Goal: Information Seeking & Learning: Learn about a topic

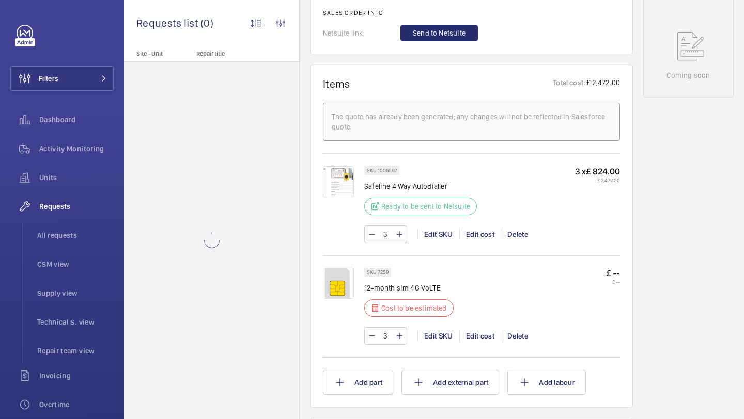
scroll to position [316, 0]
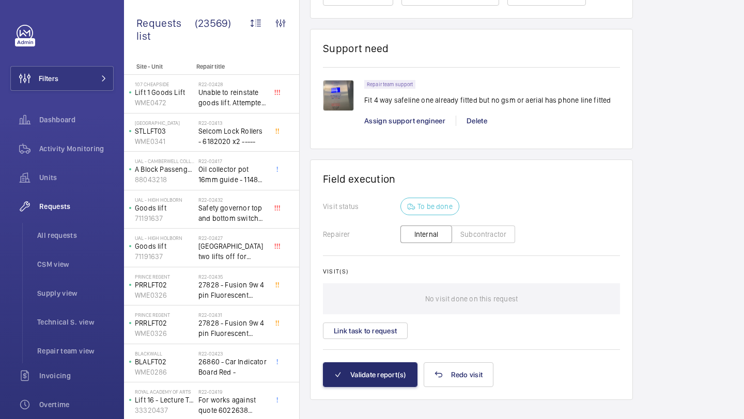
scroll to position [969, 0]
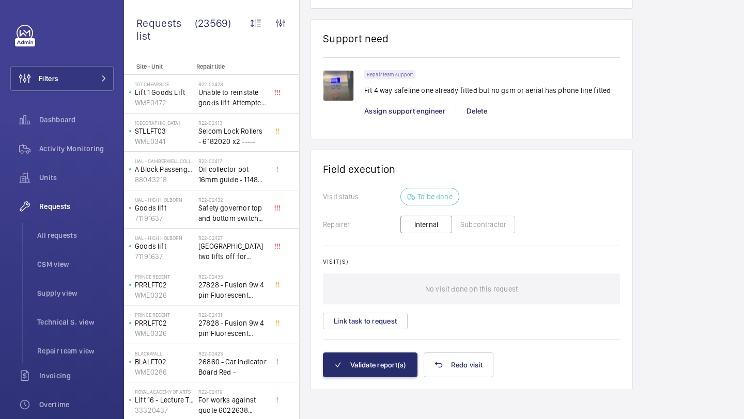
click at [320, 85] on wm-front-card "Support need Repair team support Fit 4 way safeline one already fitted but no g…" at bounding box center [471, 79] width 323 height 120
click at [334, 79] on img at bounding box center [338, 85] width 31 height 31
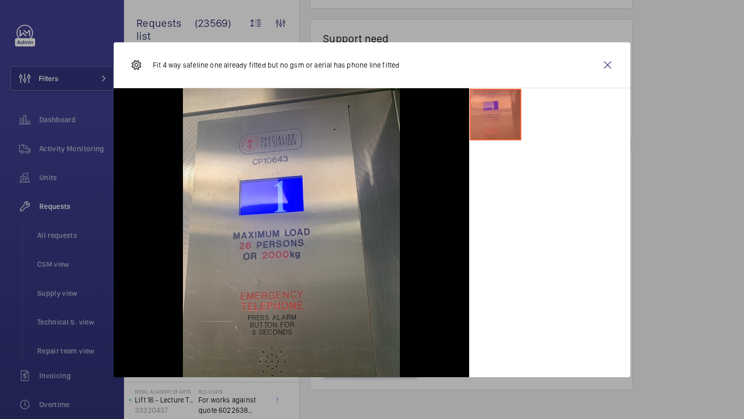
drag, startPoint x: 334, startPoint y: 79, endPoint x: 420, endPoint y: 87, distance: 86.1
click at [338, 79] on div "Fit 4 way safeline one already fitted but no gsm or aerial has phone line fitted" at bounding box center [372, 65] width 517 height 46
click at [617, 67] on wm-front-icon-button at bounding box center [607, 65] width 25 height 25
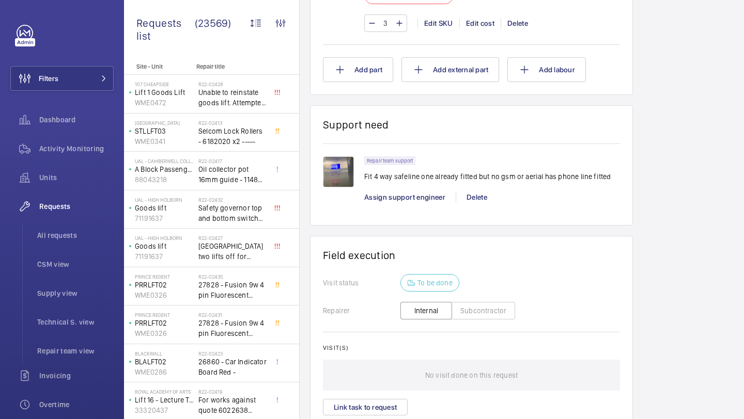
scroll to position [872, 0]
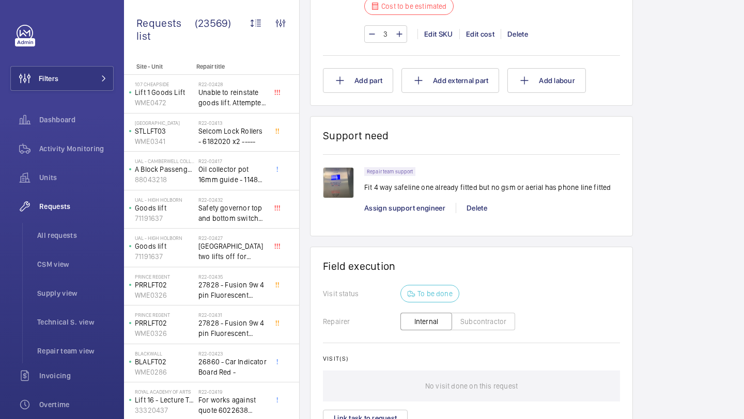
click at [339, 186] on img at bounding box center [338, 182] width 31 height 31
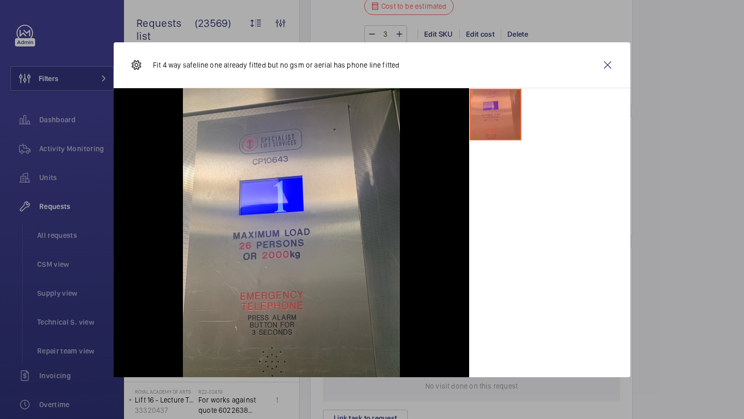
click at [633, 56] on div at bounding box center [372, 209] width 744 height 419
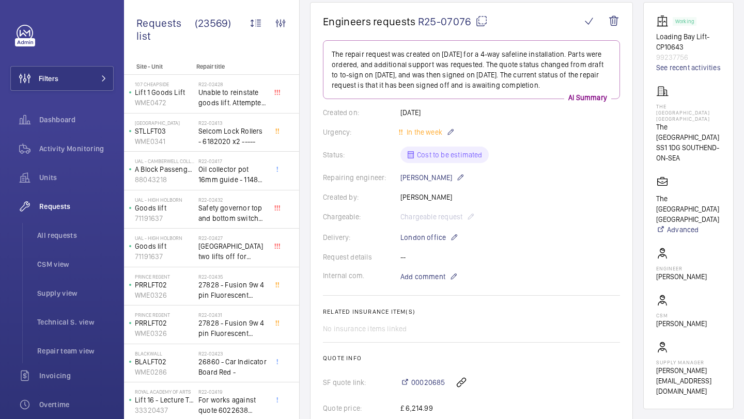
scroll to position [117, 0]
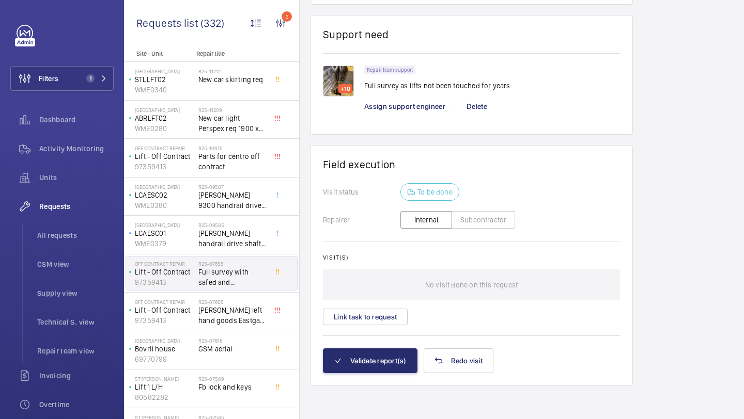
scroll to position [585, 0]
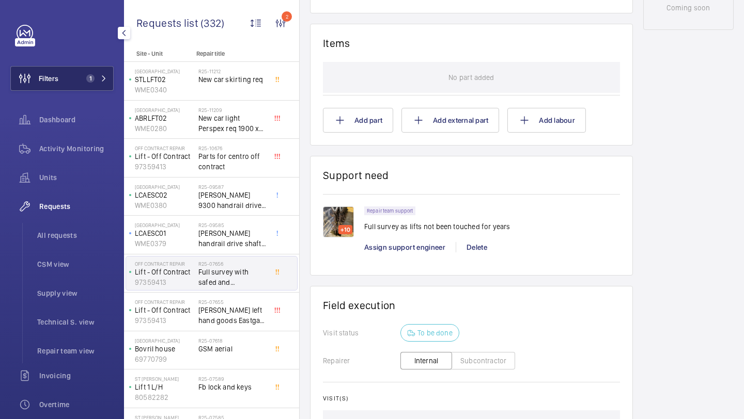
click at [69, 75] on button "Filters 1" at bounding box center [61, 78] width 103 height 25
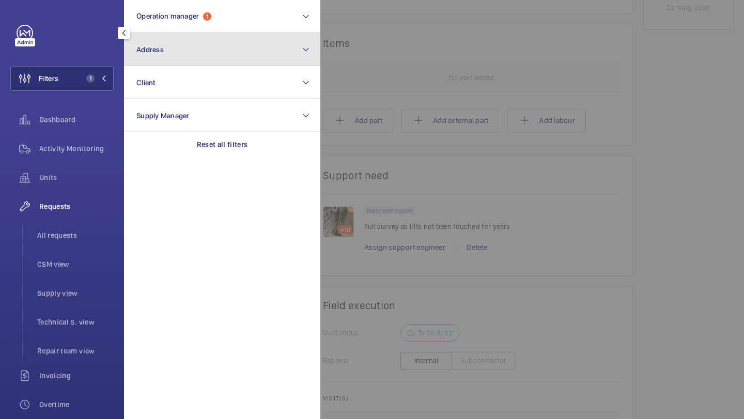
click at [169, 46] on button "Address" at bounding box center [222, 49] width 196 height 33
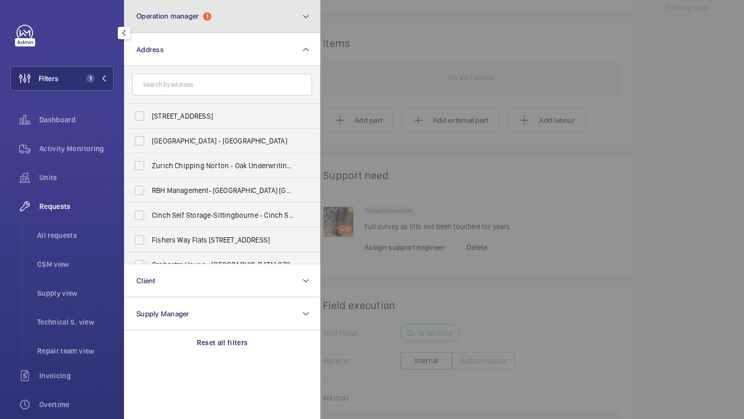
click at [202, 18] on span "Operation manager 1" at bounding box center [173, 16] width 75 height 9
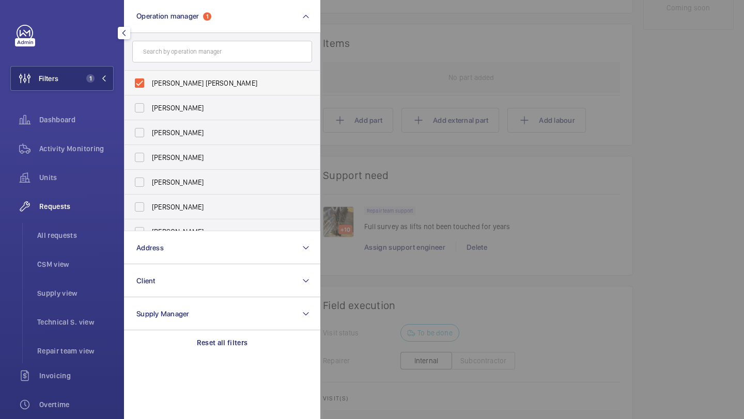
click at [196, 77] on label "[PERSON_NAME] [PERSON_NAME]" at bounding box center [215, 83] width 180 height 25
click at [150, 77] on input "[PERSON_NAME] [PERSON_NAME]" at bounding box center [139, 83] width 21 height 21
checkbox input "false"
click at [94, 82] on button "Filters" at bounding box center [61, 78] width 103 height 25
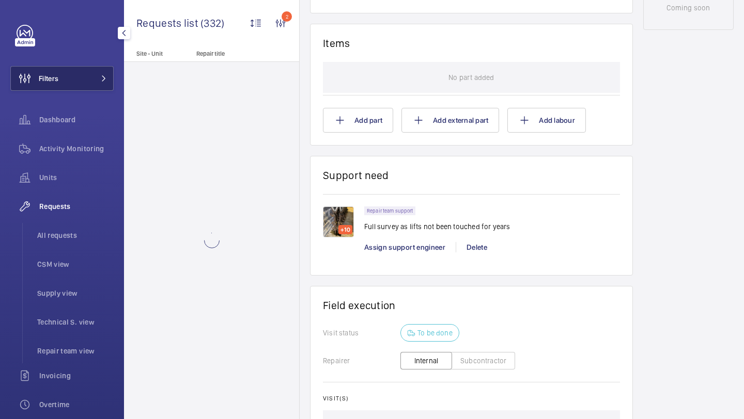
click at [94, 82] on button "Filters" at bounding box center [61, 78] width 103 height 25
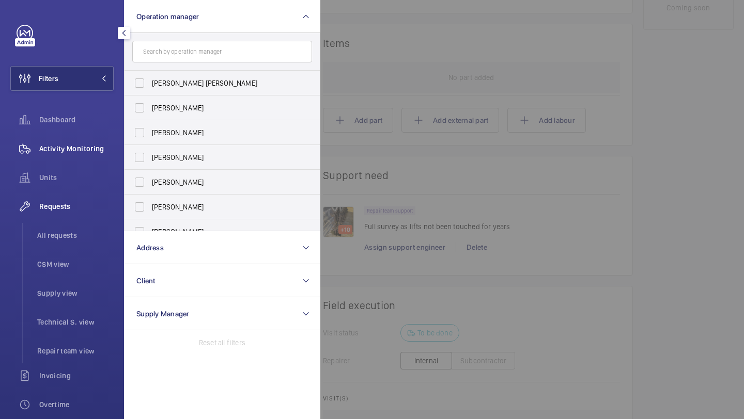
click at [74, 152] on span "Activity Monitoring" at bounding box center [76, 149] width 74 height 10
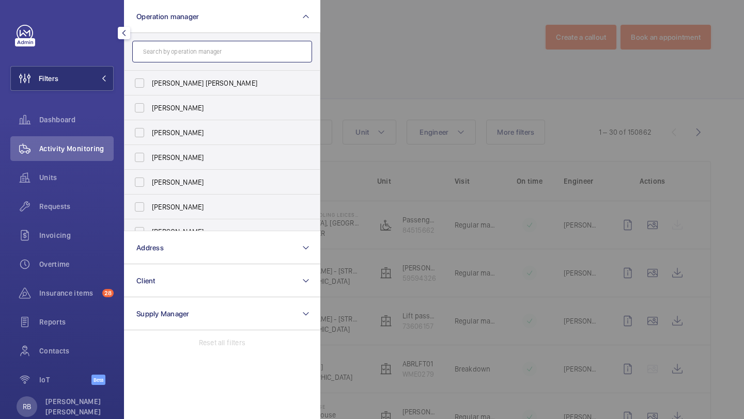
click at [231, 60] on input "text" at bounding box center [222, 52] width 180 height 22
click at [91, 77] on button "Filters" at bounding box center [61, 78] width 103 height 25
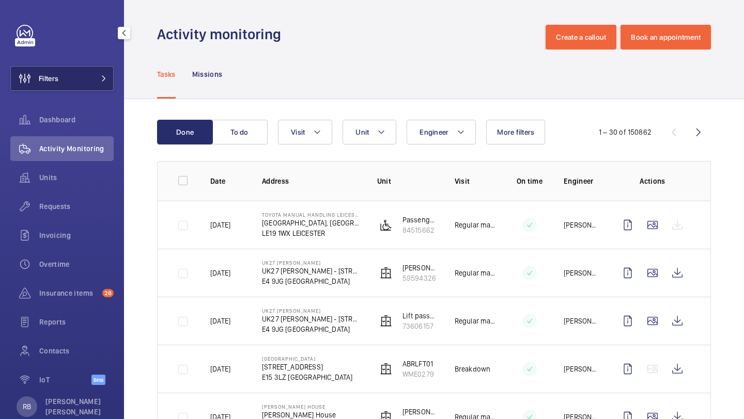
click at [91, 80] on button "Filters" at bounding box center [61, 78] width 103 height 25
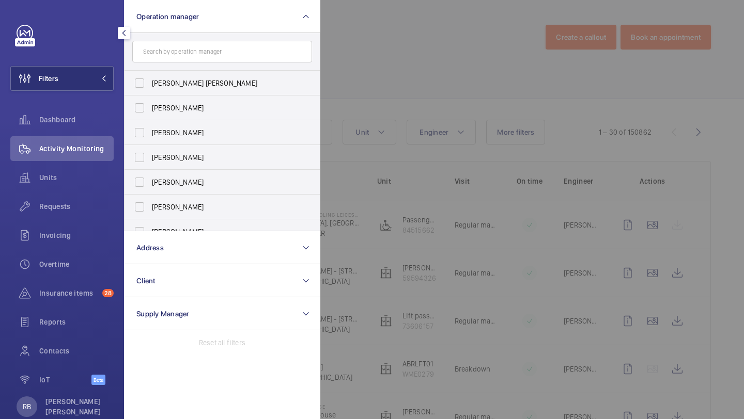
click at [162, 51] on input "text" at bounding box center [222, 52] width 180 height 22
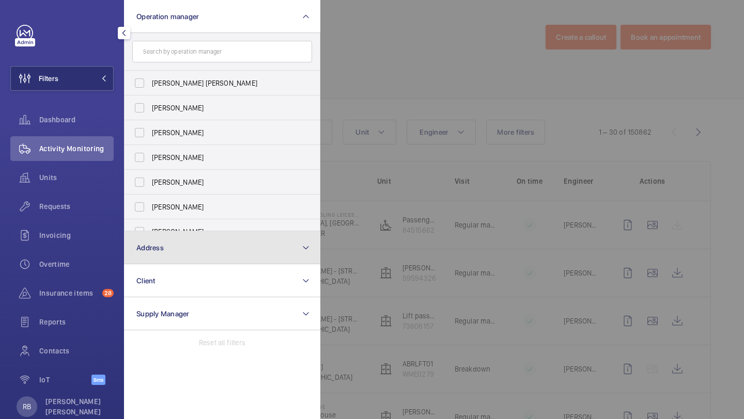
click at [216, 251] on button "Address" at bounding box center [222, 247] width 196 height 33
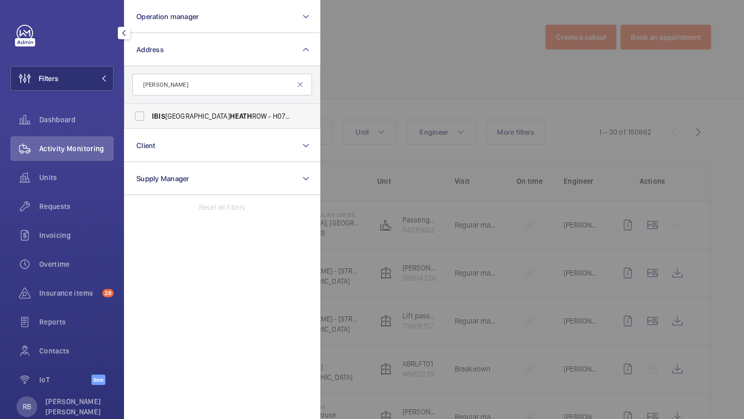
type input "ibis heath"
click at [230, 117] on span "HEATH" at bounding box center [241, 116] width 22 height 8
click at [150, 117] on input "IBIS LONDON HEATH ROW - H0794, IBIS LONDON HEATH ROW, 112 Bath Rd, Harlington,,…" at bounding box center [139, 116] width 21 height 21
checkbox input "true"
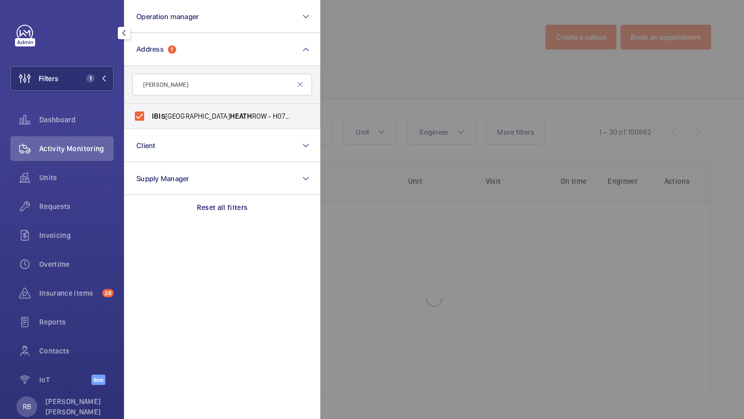
click at [356, 85] on div at bounding box center [692, 209] width 744 height 419
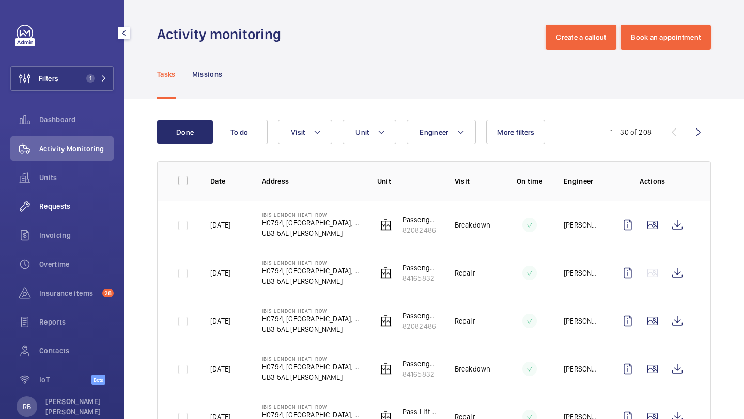
click at [67, 194] on div "Requests" at bounding box center [61, 206] width 103 height 25
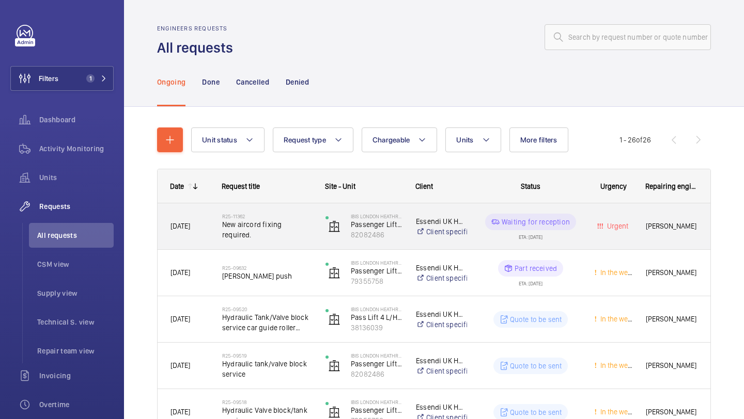
click at [290, 228] on span "New aircord fixing required." at bounding box center [267, 230] width 90 height 21
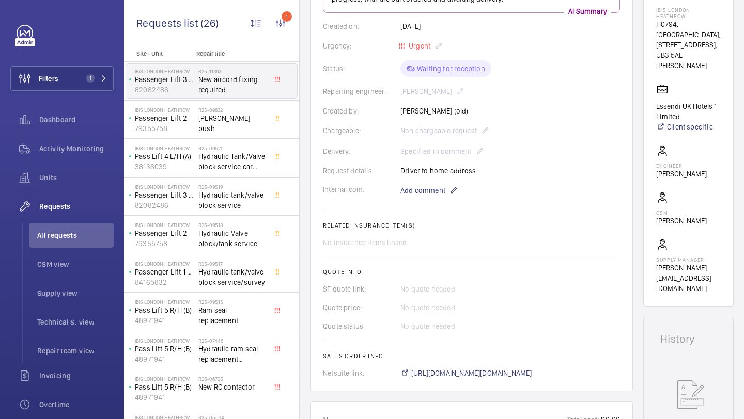
scroll to position [177, 0]
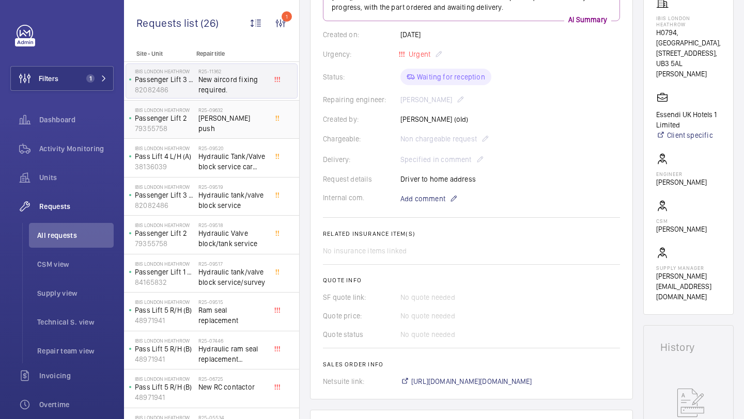
click at [257, 126] on div "R25-09632 Dewhurst push" at bounding box center [232, 122] width 68 height 30
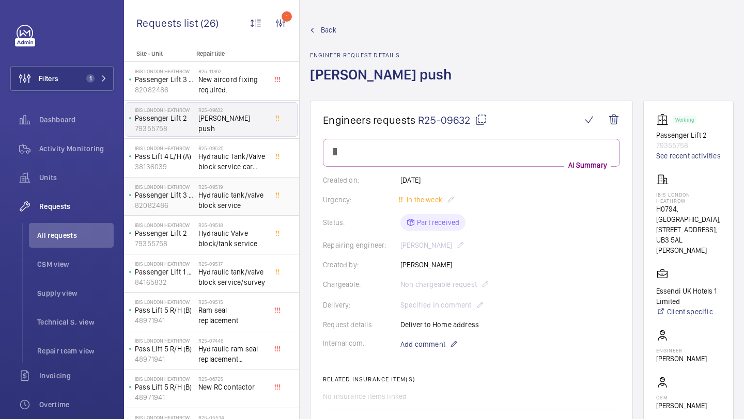
click at [234, 209] on span "Hydraulic tank/valve block service" at bounding box center [232, 200] width 68 height 21
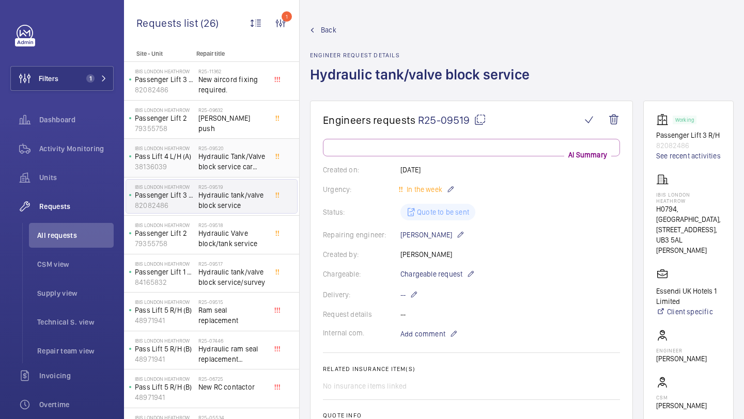
click at [247, 153] on span "Hydraulic Tank/Valve block service car guide roller replacement" at bounding box center [232, 161] width 68 height 21
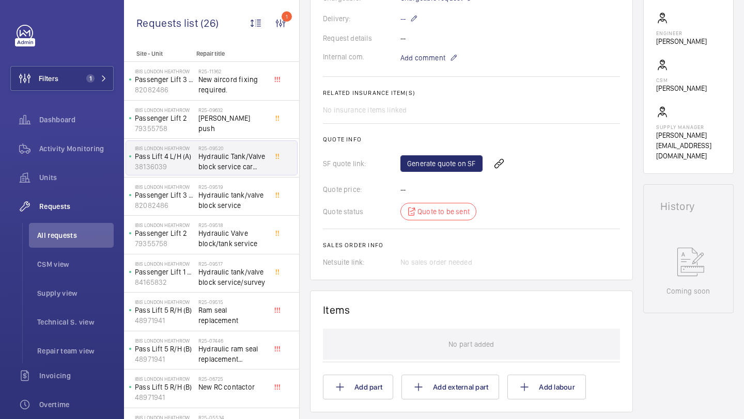
scroll to position [338, 0]
click at [249, 202] on span "Hydraulic tank/valve block service" at bounding box center [232, 200] width 68 height 21
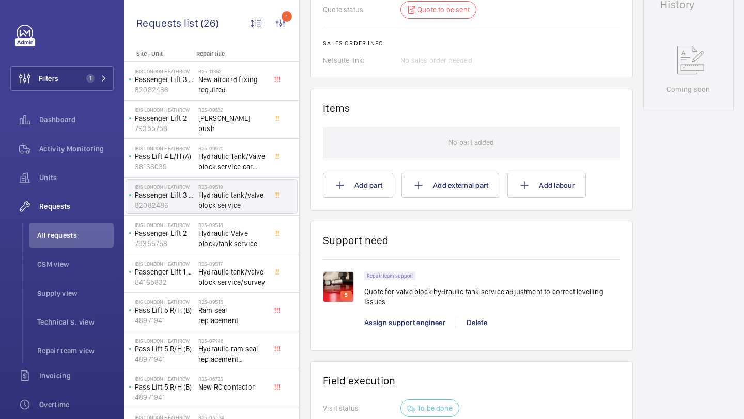
scroll to position [549, 0]
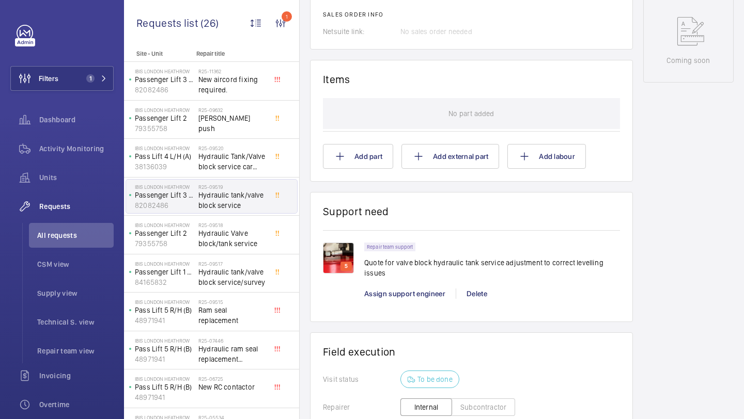
click at [330, 249] on img at bounding box center [338, 258] width 31 height 31
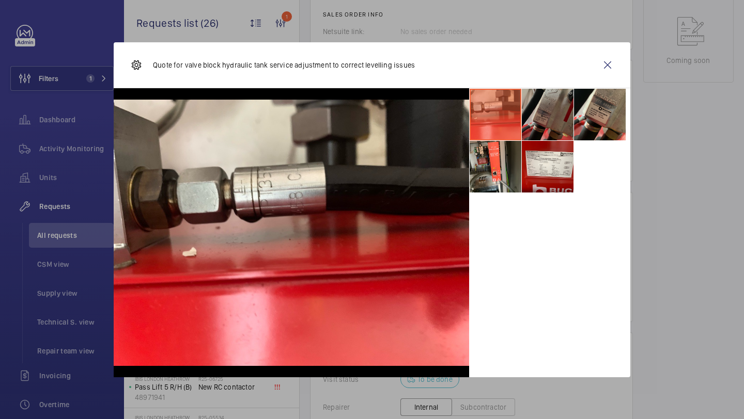
click at [547, 129] on li at bounding box center [548, 115] width 52 height 52
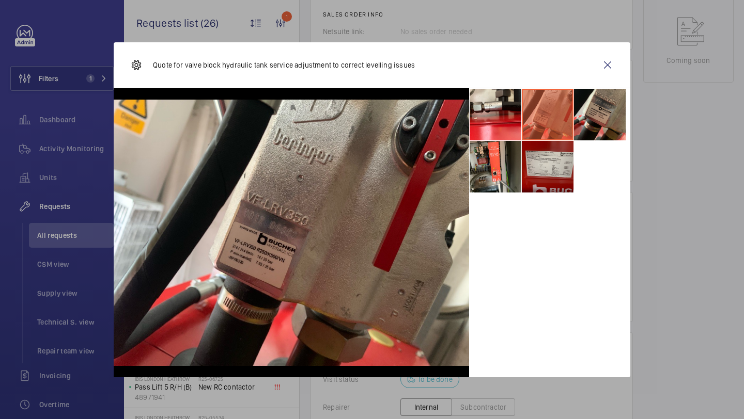
click at [539, 173] on li at bounding box center [548, 167] width 52 height 52
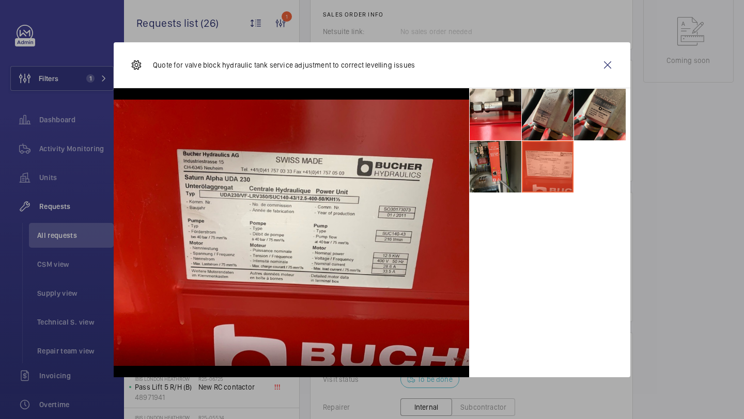
click at [513, 167] on li at bounding box center [496, 167] width 52 height 52
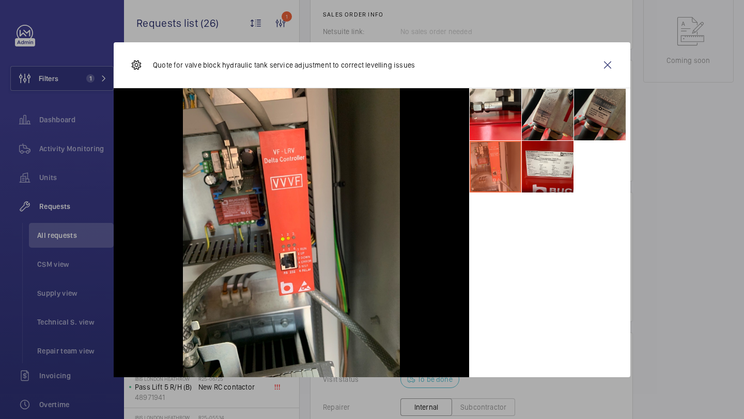
click at [579, 96] on li at bounding box center [600, 115] width 52 height 52
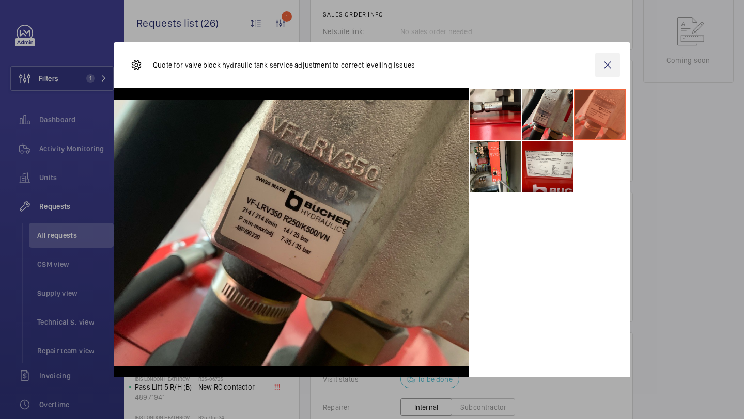
click at [604, 63] on wm-front-icon-button at bounding box center [607, 65] width 25 height 25
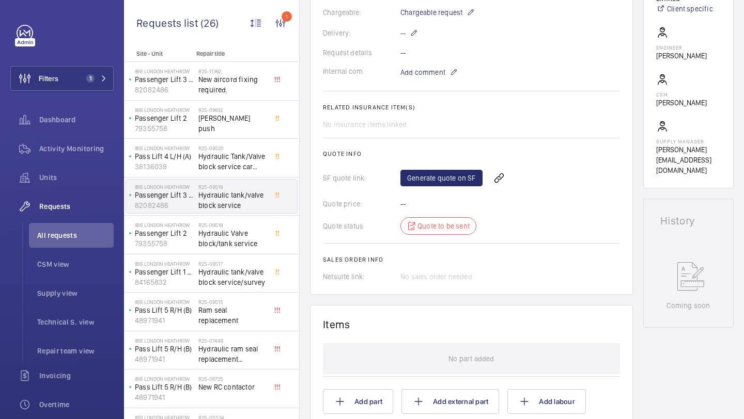
scroll to position [283, 0]
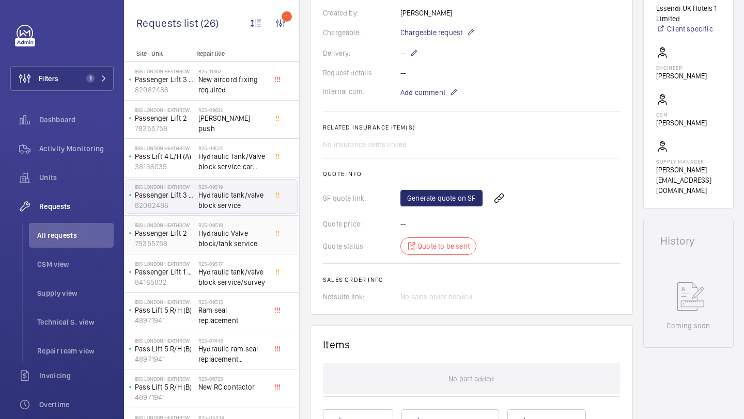
click at [209, 238] on span "Hydraulic Valve block/tank service" at bounding box center [232, 238] width 68 height 21
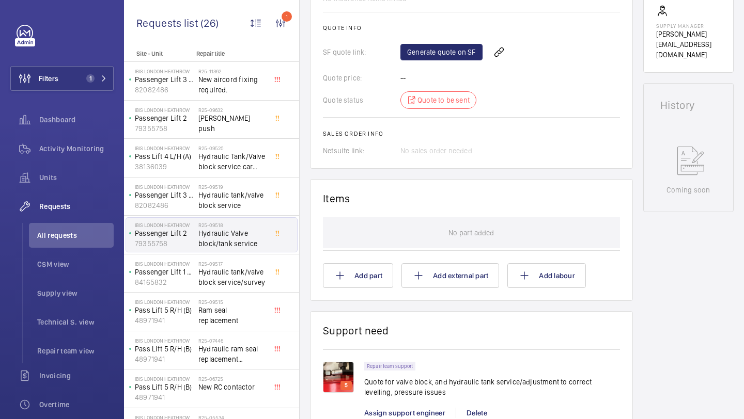
scroll to position [471, 0]
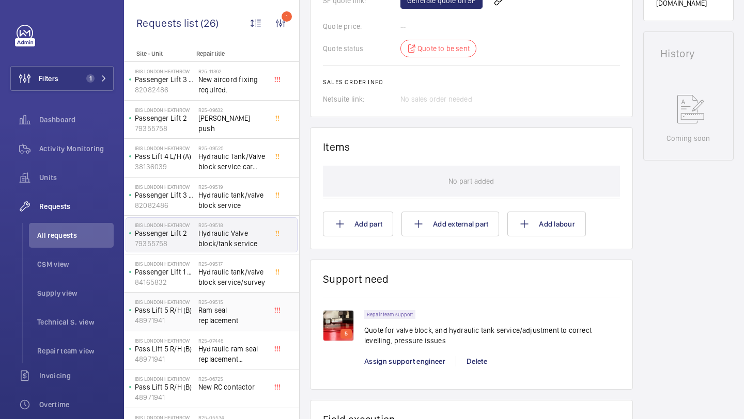
click at [227, 294] on div "IBIS LONDON HEATHROW Pass Lift 5 R/H (B) 48971941 R25-09515 Ram seal replacement" at bounding box center [211, 312] width 175 height 39
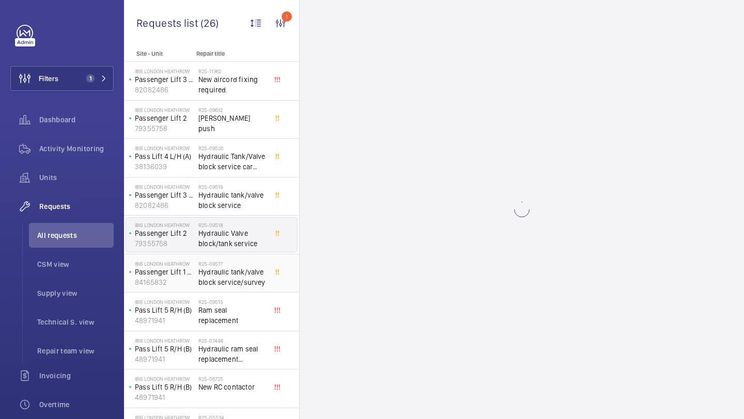
click at [243, 275] on span "Hydraulic tank/valve block service/survey" at bounding box center [232, 277] width 68 height 21
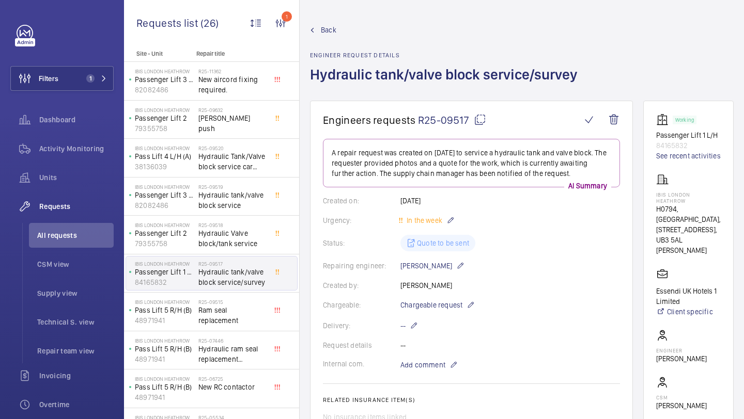
click at [256, 275] on span "Hydraulic tank/valve block service/survey" at bounding box center [232, 277] width 68 height 21
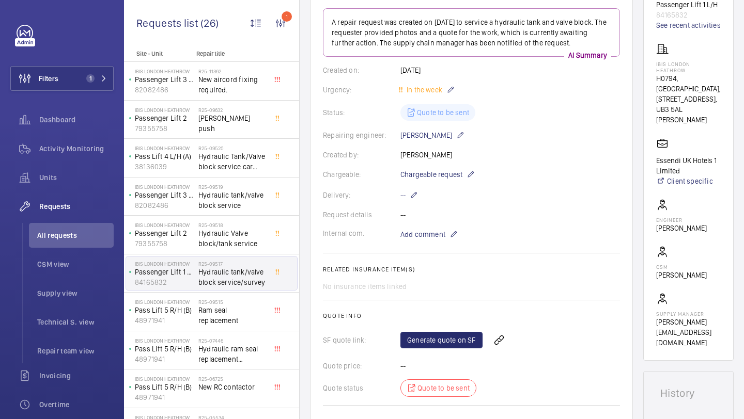
scroll to position [120, 0]
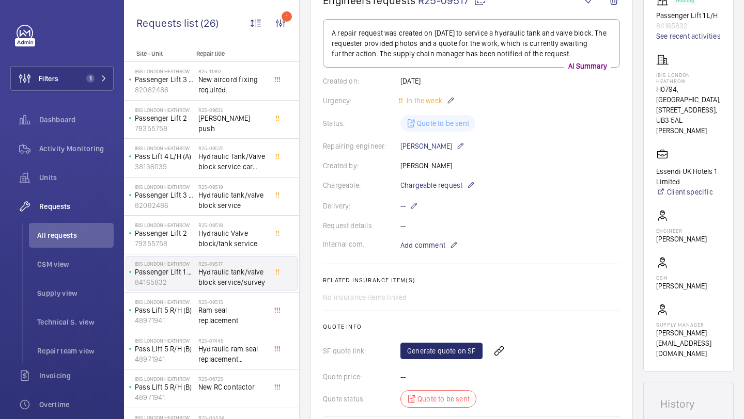
click at [409, 169] on div "Created by: Solomon Francis" at bounding box center [471, 166] width 297 height 10
click at [437, 166] on div "Created by: Solomon Francis" at bounding box center [471, 166] width 297 height 10
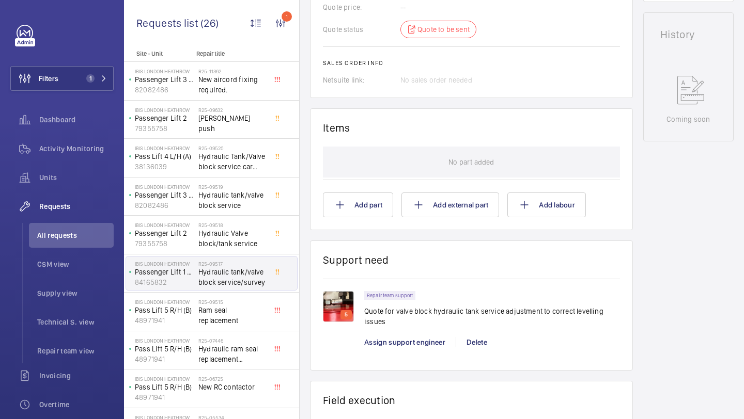
scroll to position [491, 0]
click at [343, 304] on img at bounding box center [338, 305] width 31 height 31
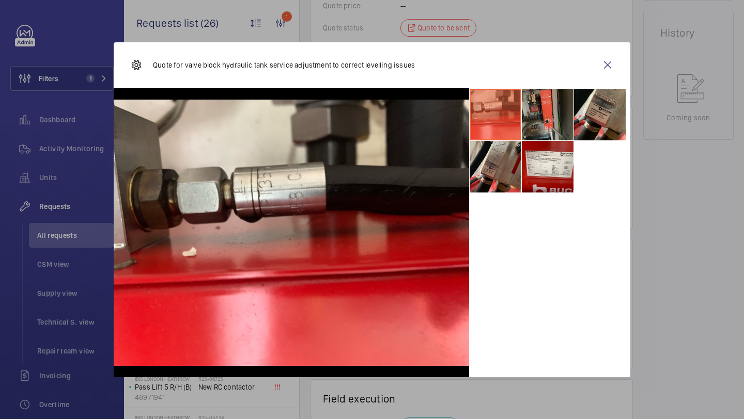
click at [533, 127] on li at bounding box center [548, 115] width 52 height 52
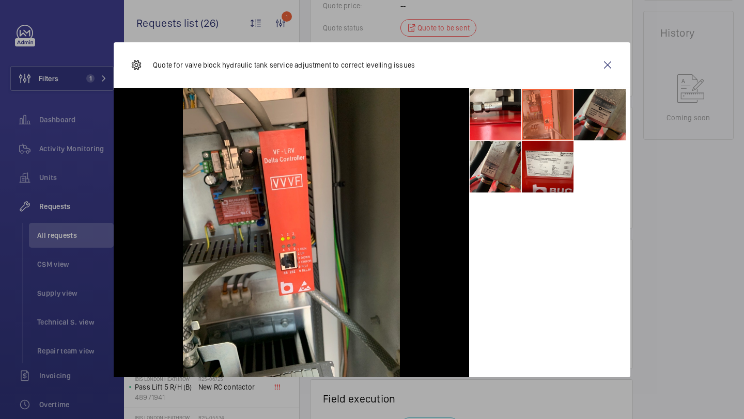
click at [584, 112] on li at bounding box center [600, 115] width 52 height 52
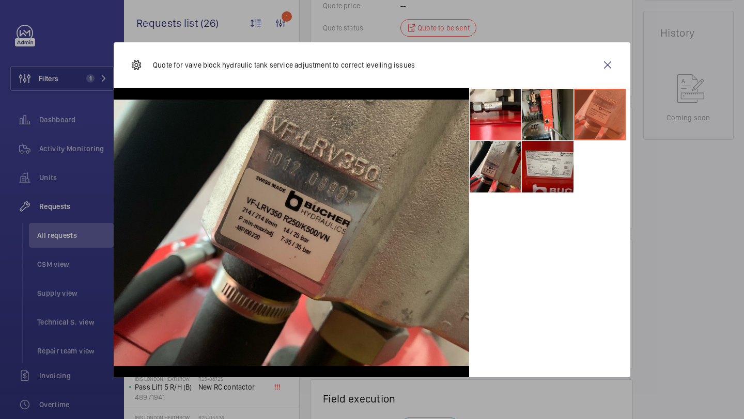
click at [545, 163] on li at bounding box center [548, 167] width 52 height 52
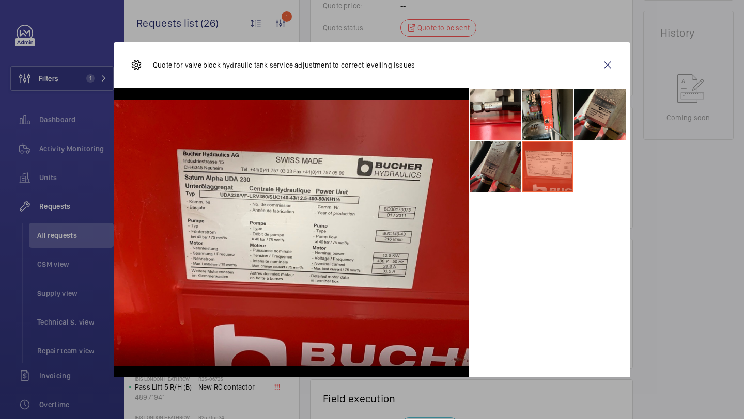
click at [498, 170] on li at bounding box center [496, 167] width 52 height 52
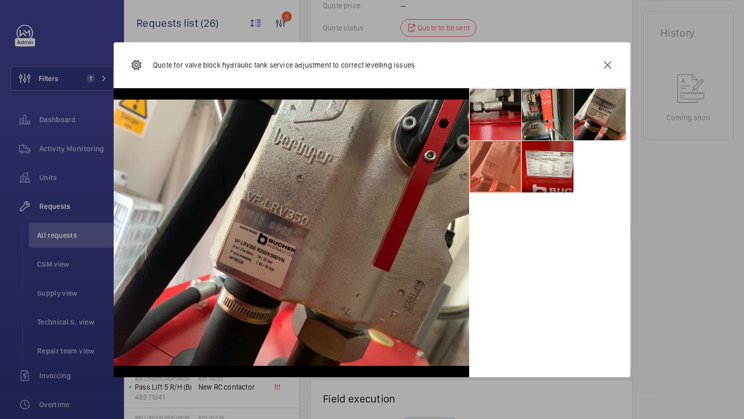
click at [516, 120] on li at bounding box center [496, 115] width 52 height 52
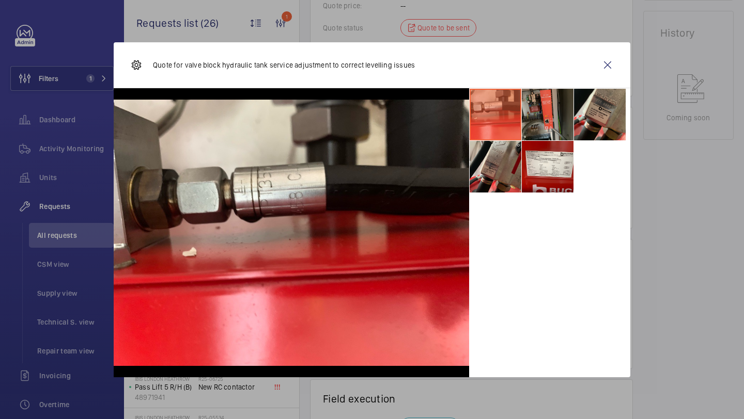
click at [534, 116] on li at bounding box center [548, 115] width 52 height 52
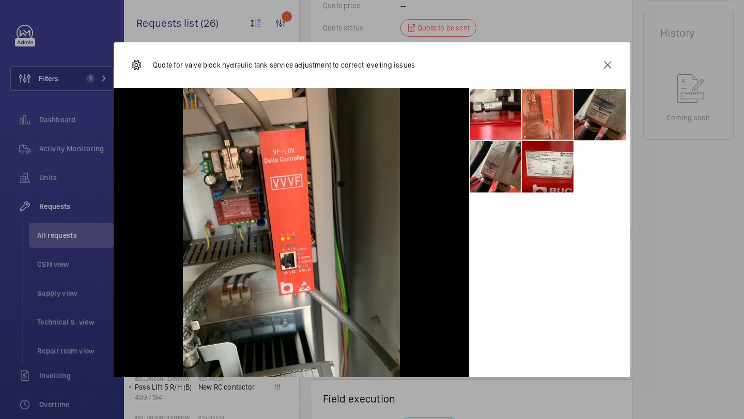
click at [586, 115] on li at bounding box center [600, 115] width 52 height 52
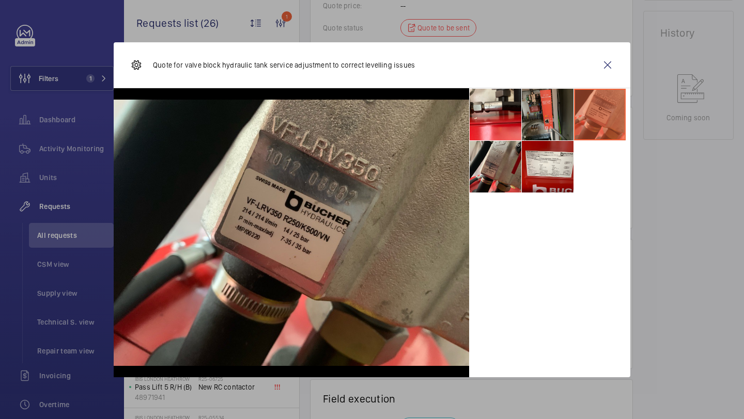
click at [555, 115] on li at bounding box center [548, 115] width 52 height 52
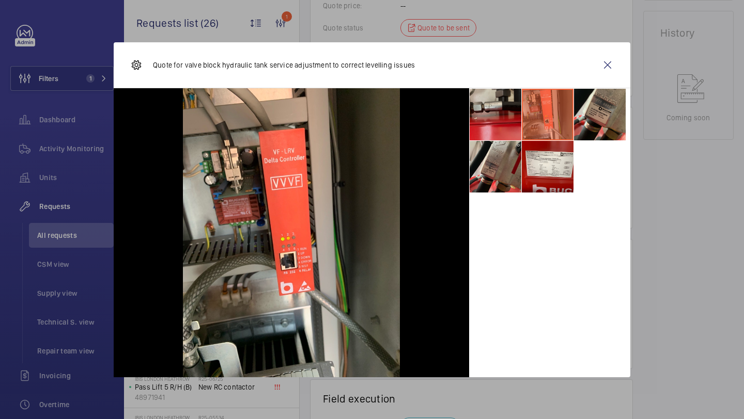
click at [509, 115] on li at bounding box center [496, 115] width 52 height 52
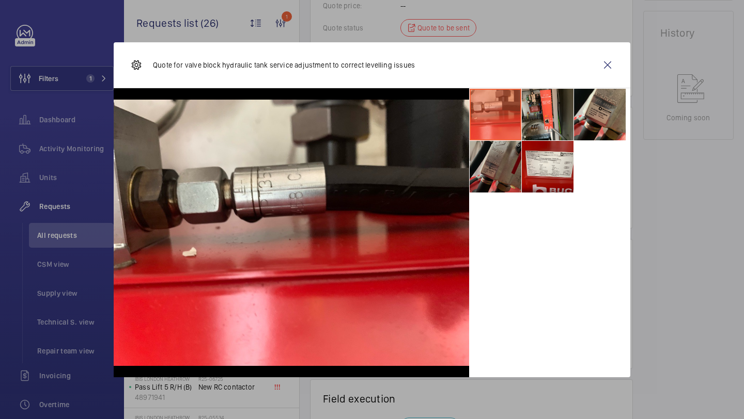
click at [492, 160] on li at bounding box center [496, 167] width 52 height 52
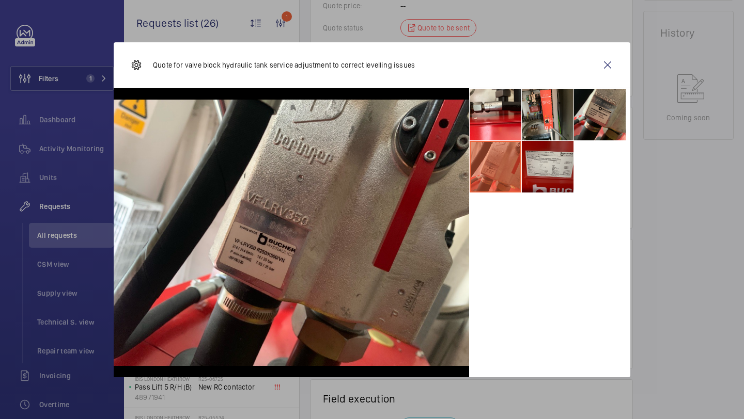
click at [526, 162] on li at bounding box center [548, 167] width 52 height 52
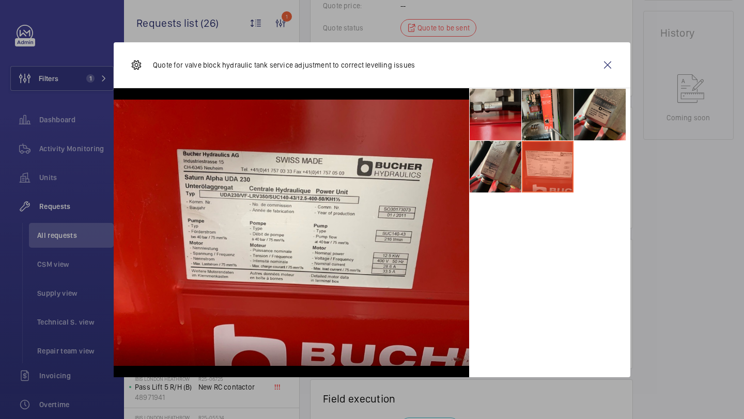
click at [503, 118] on li at bounding box center [496, 115] width 52 height 52
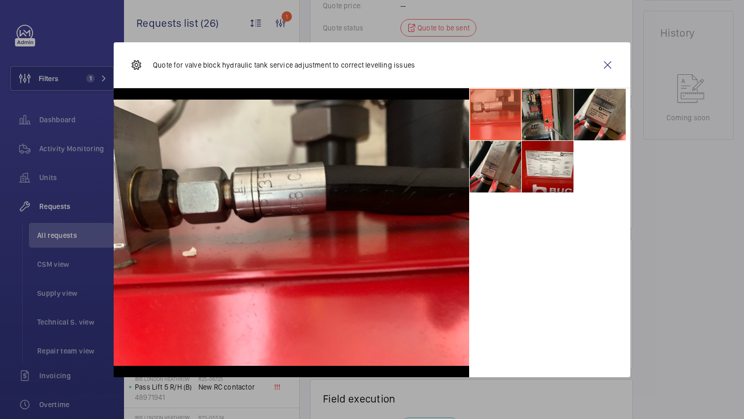
click at [535, 111] on li at bounding box center [548, 115] width 52 height 52
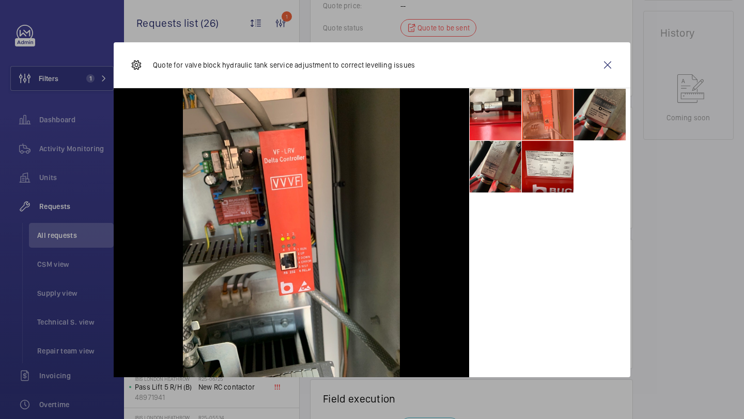
click at [593, 108] on li at bounding box center [600, 115] width 52 height 52
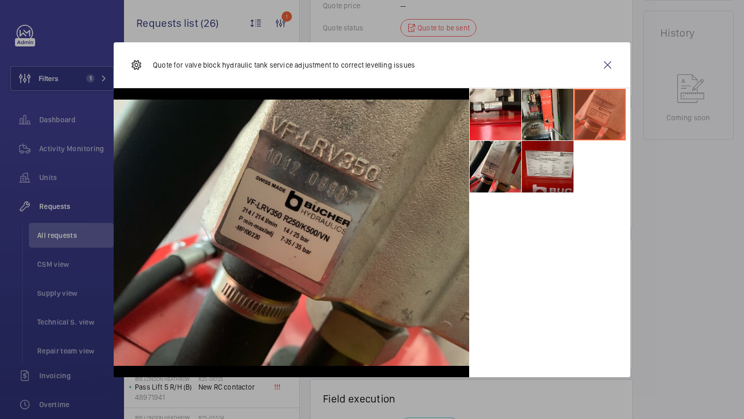
click at [541, 155] on li at bounding box center [548, 167] width 52 height 52
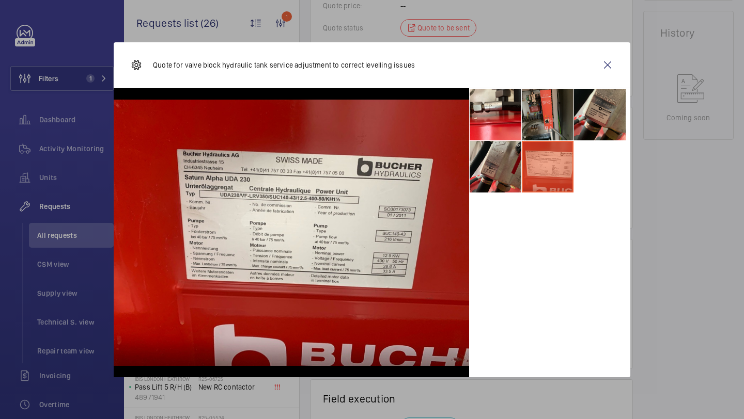
click at [547, 114] on li at bounding box center [548, 115] width 52 height 52
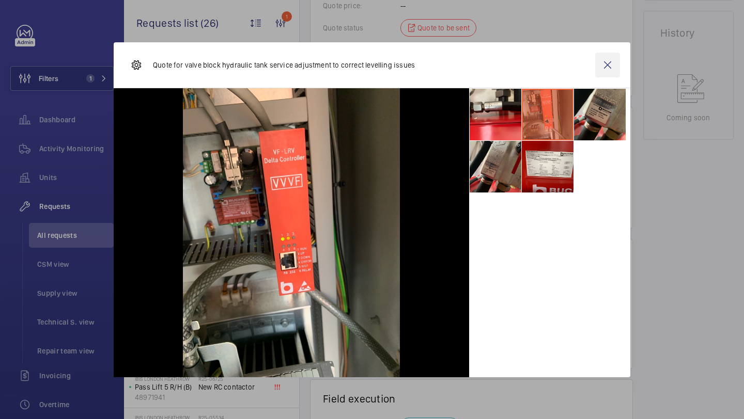
click at [604, 61] on wm-front-icon-button at bounding box center [607, 65] width 25 height 25
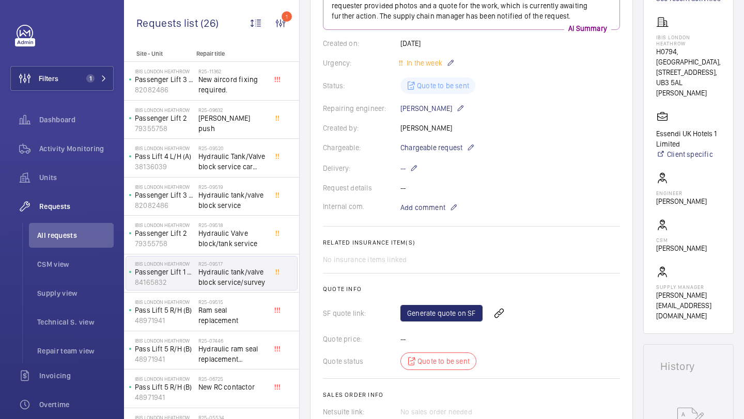
scroll to position [148, 0]
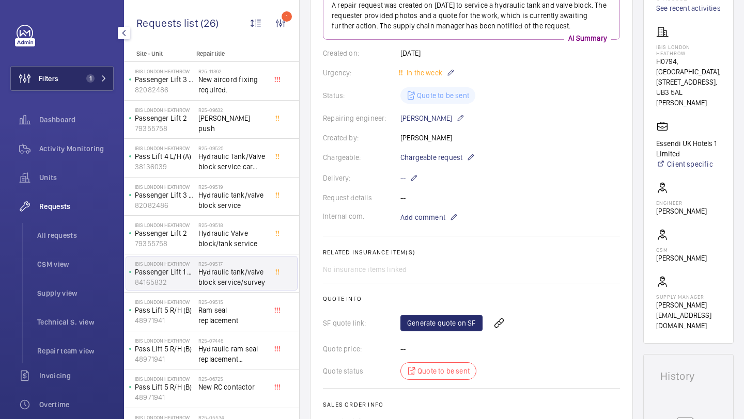
click at [51, 90] on span "Filters" at bounding box center [35, 78] width 48 height 25
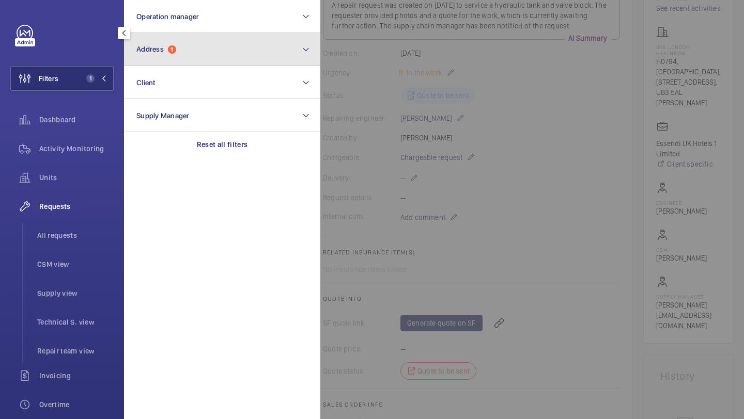
click at [158, 61] on button "Address 1" at bounding box center [222, 49] width 196 height 33
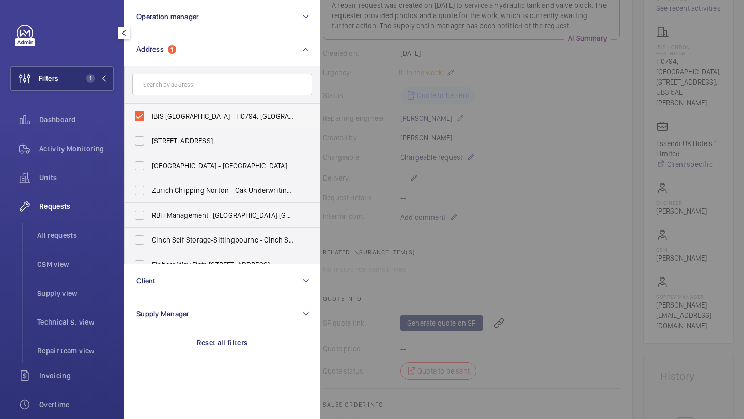
click at [183, 114] on span "IBIS LONDON HEATHROW - H0794, IBIS LONDON HEATHROW, 112 Bath Rd, Harlington,, H…" at bounding box center [223, 116] width 142 height 10
click at [150, 114] on input "IBIS LONDON HEATHROW - H0794, IBIS LONDON HEATHROW, 112 Bath Rd, Harlington,, H…" at bounding box center [139, 116] width 21 height 21
checkbox input "false"
click at [191, 98] on form at bounding box center [222, 85] width 195 height 38
click at [199, 91] on input "text" at bounding box center [222, 85] width 180 height 22
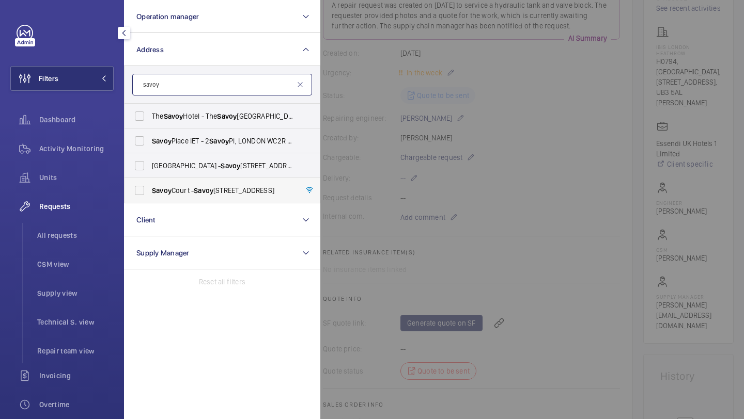
type input "savoy"
click at [193, 187] on span "Savoy Court - Savoy Court, LONDON HA2 6BU" at bounding box center [223, 190] width 142 height 10
click at [150, 187] on input "Savoy Court - Savoy Court, LONDON HA2 6BU" at bounding box center [139, 190] width 21 height 21
checkbox input "true"
click at [393, 103] on div at bounding box center [692, 209] width 744 height 419
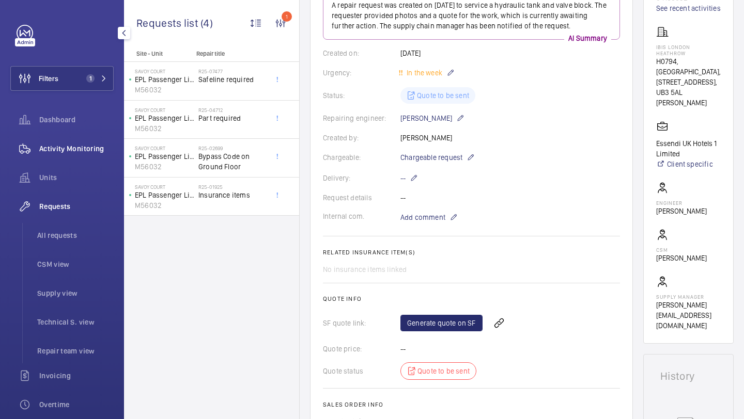
click at [74, 152] on span "Activity Monitoring" at bounding box center [76, 149] width 74 height 10
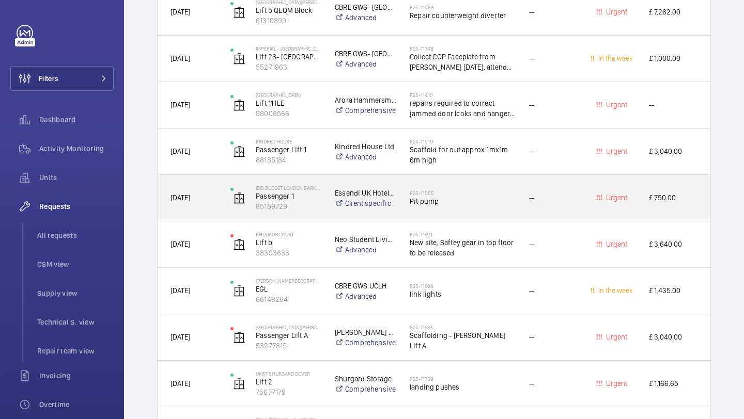
scroll to position [2764, 0]
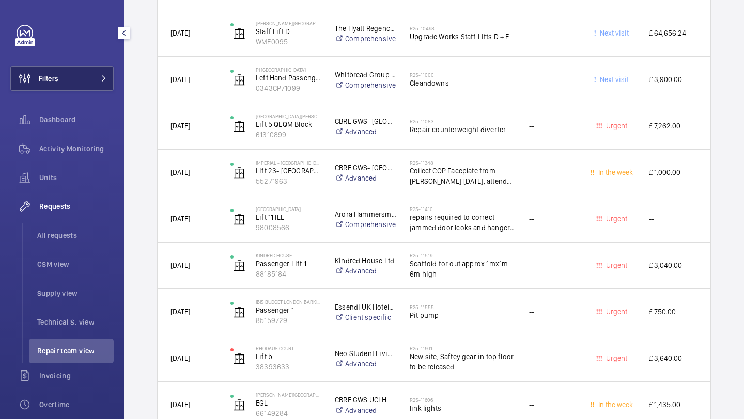
click at [97, 87] on button "Filters" at bounding box center [61, 78] width 103 height 25
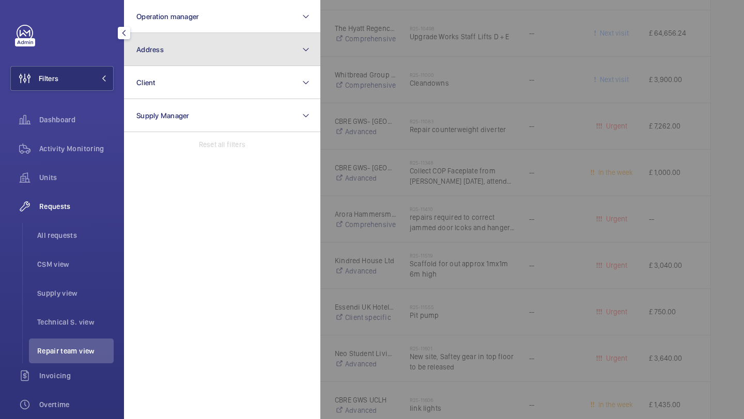
click at [178, 48] on button "Address" at bounding box center [222, 49] width 196 height 33
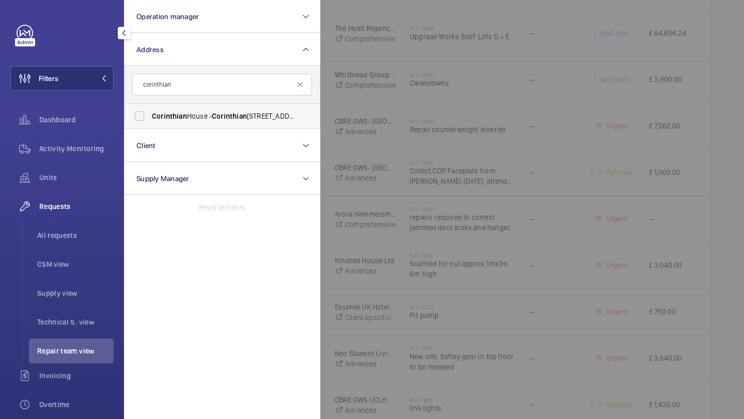
type input "corinthian"
click at [186, 121] on label "Corinthian House - Corinthian House, CROYDON CR0 2BX" at bounding box center [215, 116] width 180 height 25
click at [150, 121] on input "Corinthian House - Corinthian House, CROYDON CR0 2BX" at bounding box center [139, 116] width 21 height 21
checkbox input "true"
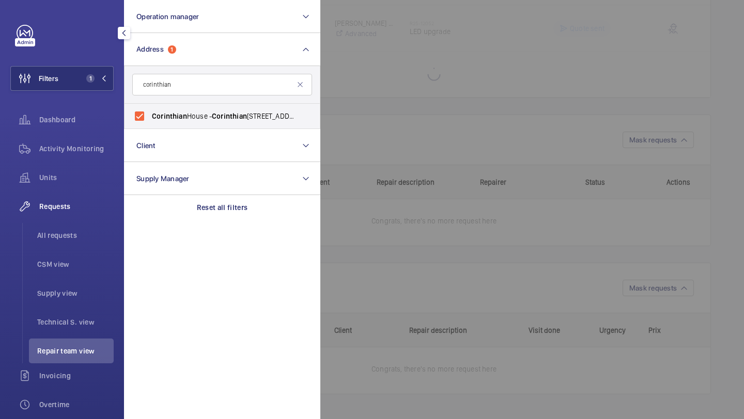
click at [333, 84] on div at bounding box center [692, 209] width 744 height 419
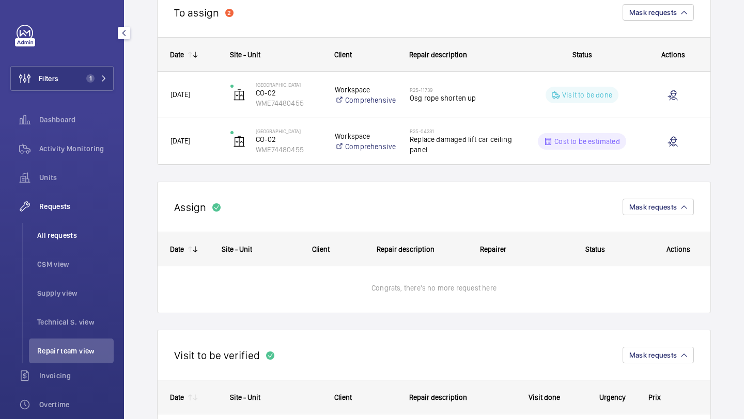
click at [75, 233] on span "All requests" at bounding box center [75, 235] width 76 height 10
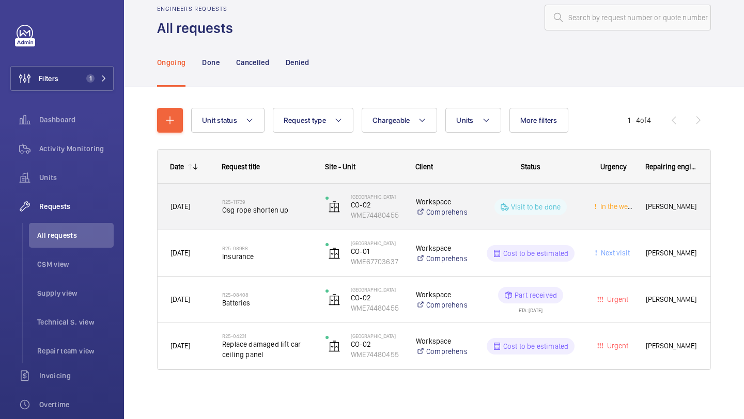
scroll to position [20, 0]
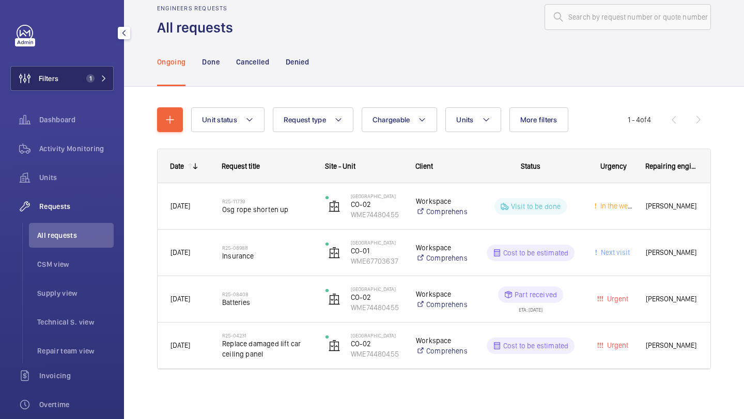
click at [91, 72] on button "Filters 1" at bounding box center [61, 78] width 103 height 25
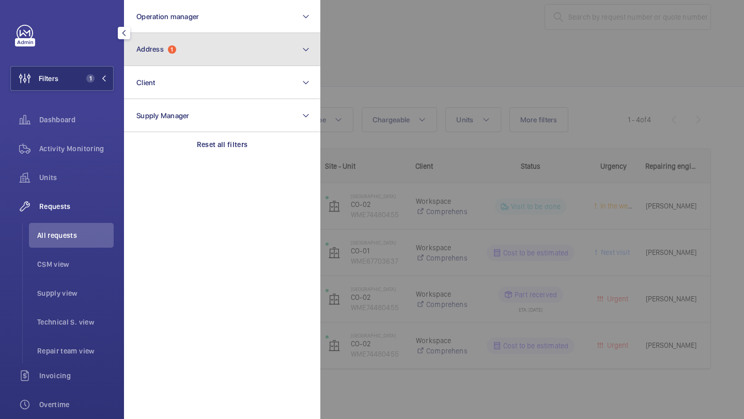
click at [151, 52] on span "Address" at bounding box center [149, 49] width 27 height 8
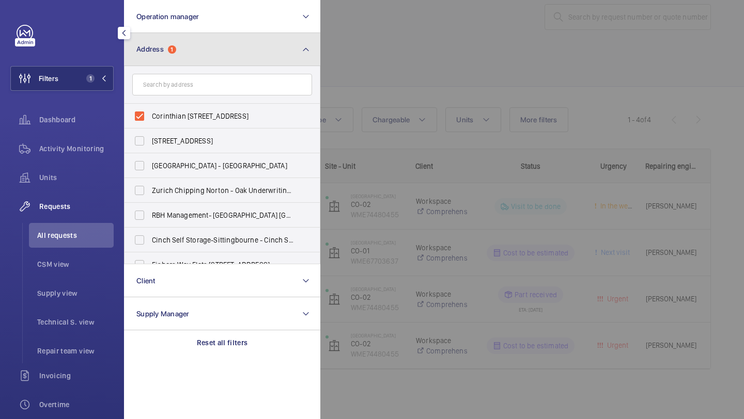
click at [185, 51] on button "Address 1" at bounding box center [222, 49] width 196 height 33
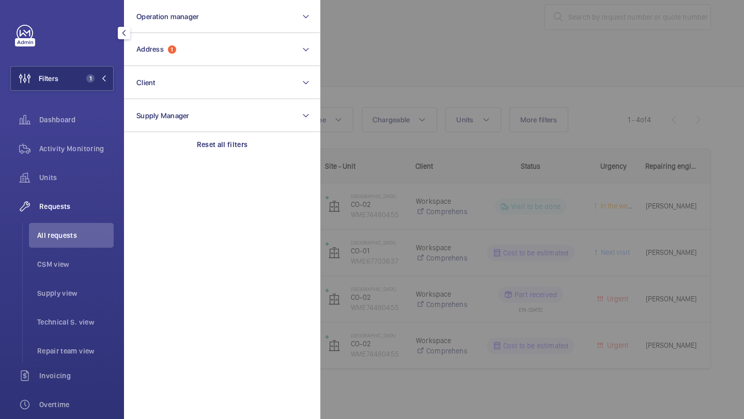
click at [346, 61] on div at bounding box center [692, 209] width 744 height 419
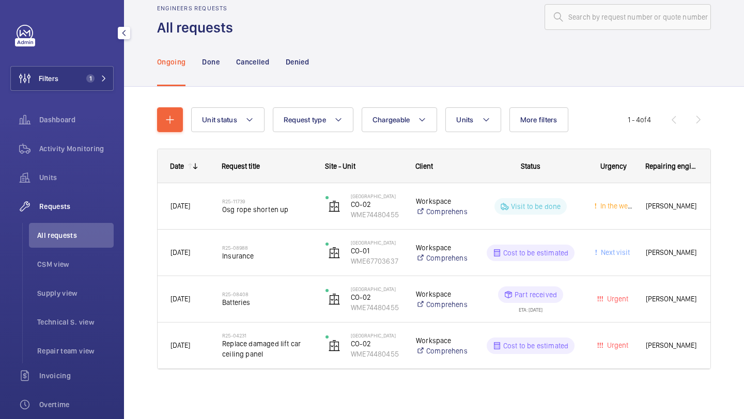
click at [60, 97] on div "Filters 1 Dashboard Activity Monitoring Units Requests All requests CSM view Su…" at bounding box center [61, 281] width 103 height 512
click at [75, 80] on button "Filters 1" at bounding box center [61, 78] width 103 height 25
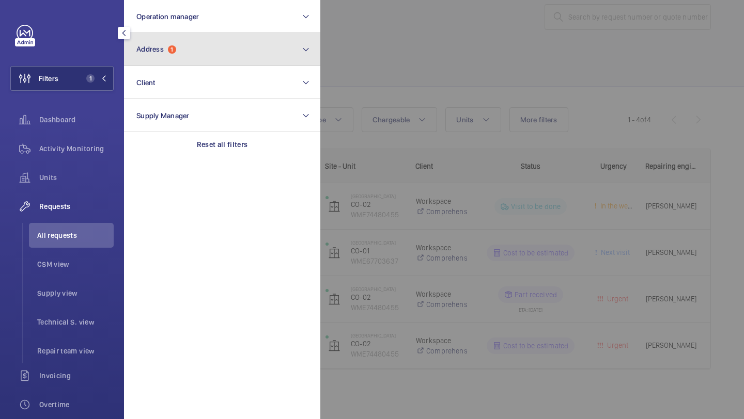
click at [176, 48] on span "1" at bounding box center [172, 49] width 8 height 8
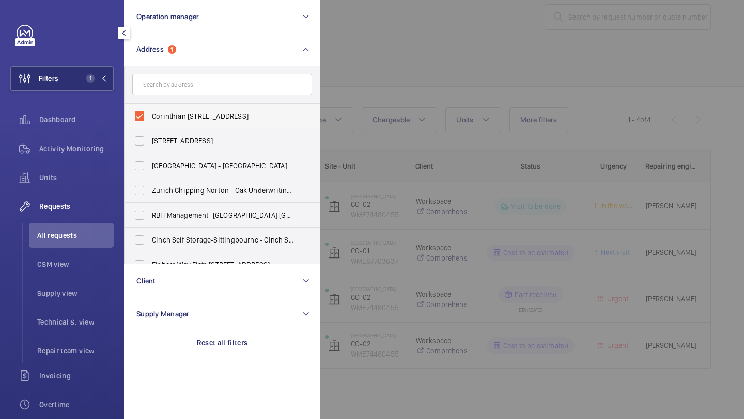
click at [167, 113] on span "Corinthian House - Corinthian House, CROYDON CR0 2BX" at bounding box center [223, 116] width 142 height 10
click at [150, 113] on input "Corinthian House - Corinthian House, CROYDON CR0 2BX" at bounding box center [139, 116] width 21 height 21
checkbox input "false"
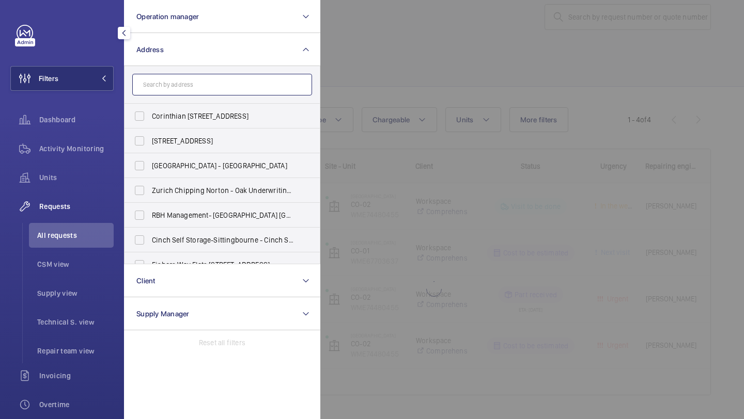
click at [179, 90] on input "text" at bounding box center [222, 85] width 180 height 22
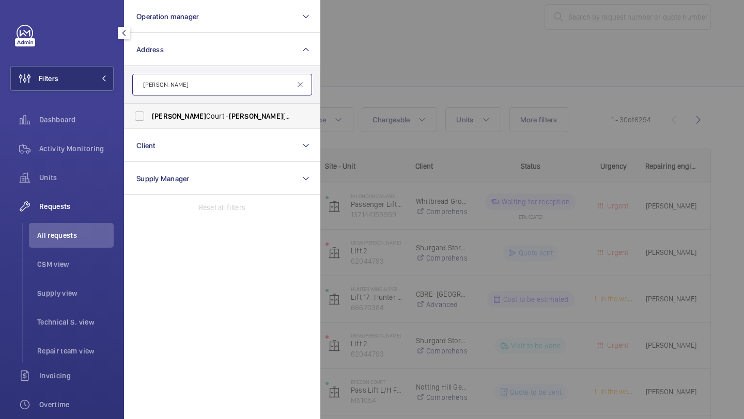
type input "sullivan"
click at [170, 107] on label "Sullivan Court - Sullivan Court, LONDON SW5 9RL" at bounding box center [215, 116] width 180 height 25
click at [150, 107] on input "Sullivan Court - Sullivan Court, LONDON SW5 9RL" at bounding box center [139, 116] width 21 height 21
checkbox input "true"
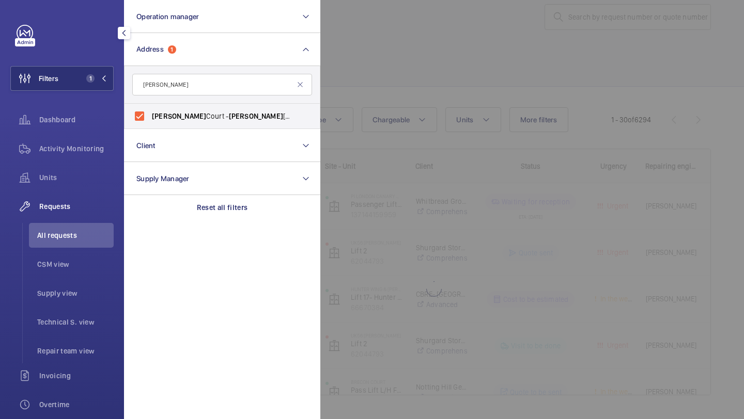
click at [334, 61] on div at bounding box center [692, 209] width 744 height 419
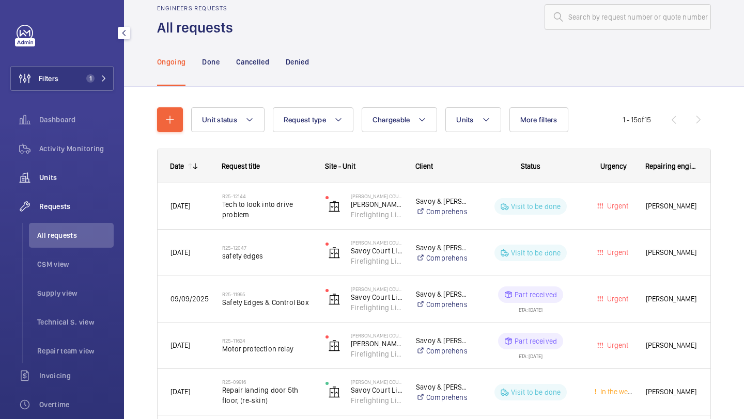
click at [84, 167] on div "Units" at bounding box center [61, 177] width 103 height 25
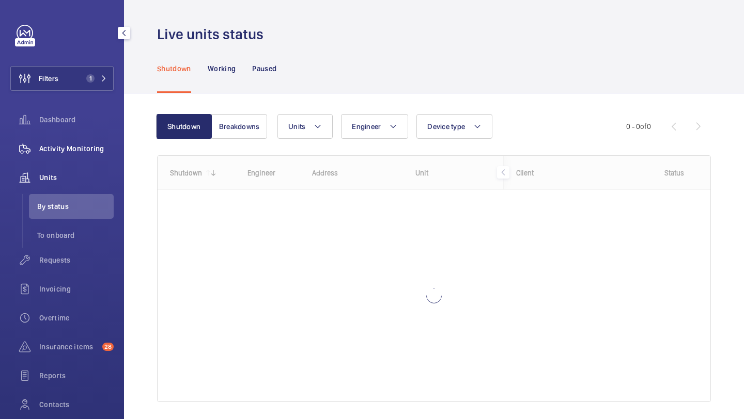
click at [90, 153] on span "Activity Monitoring" at bounding box center [76, 149] width 74 height 10
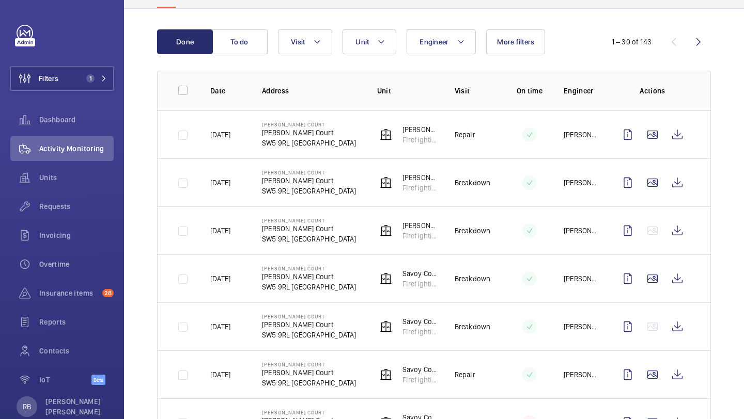
scroll to position [89, 0]
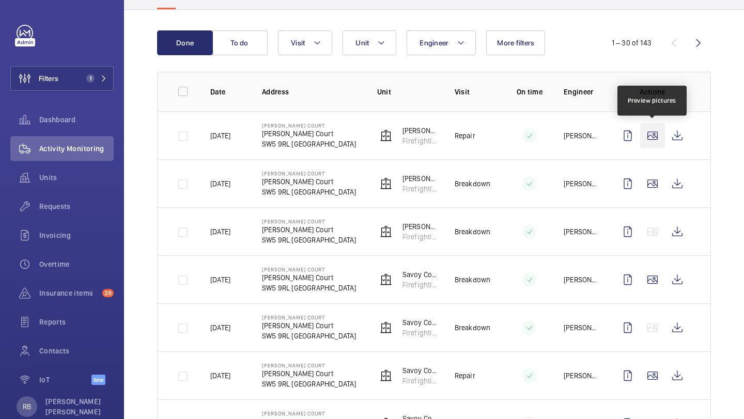
click at [655, 138] on wm-front-icon-button at bounding box center [652, 135] width 25 height 25
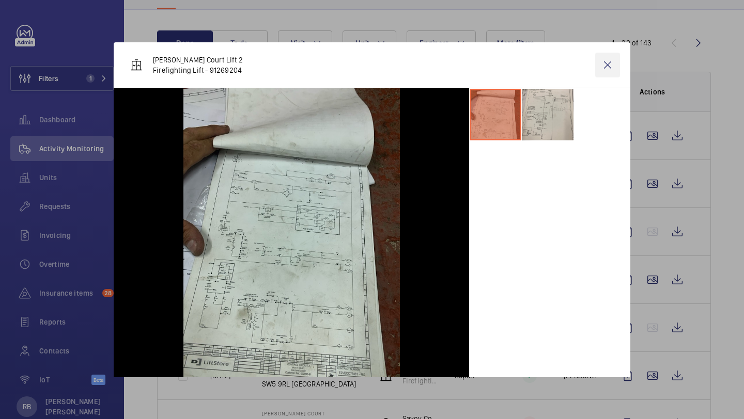
click at [596, 61] on wm-front-icon-button at bounding box center [607, 65] width 25 height 25
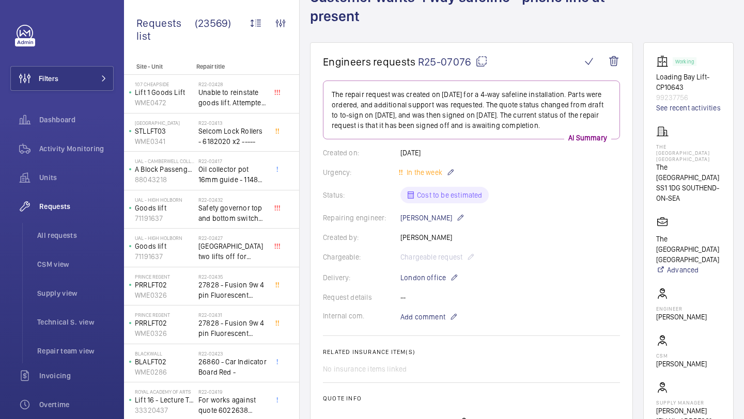
scroll to position [85, 0]
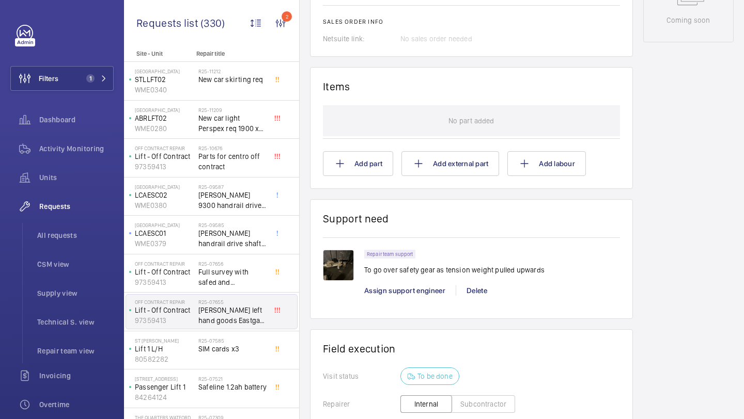
scroll to position [595, 0]
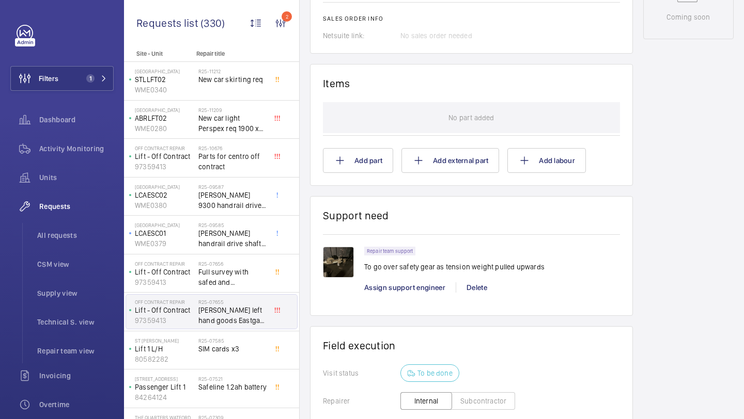
click at [346, 269] on img at bounding box center [338, 262] width 31 height 31
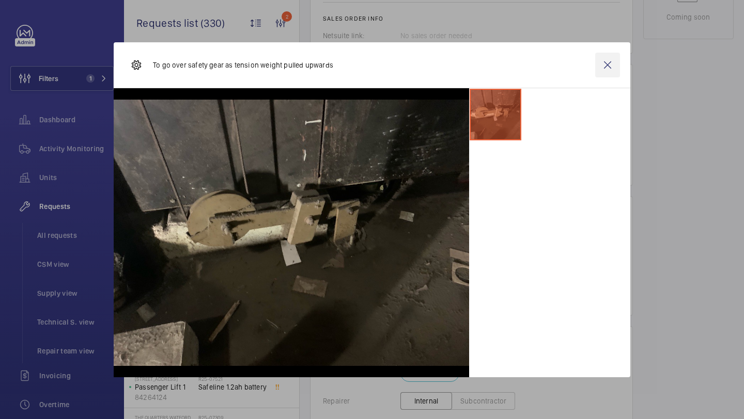
click at [612, 69] on wm-front-icon-button at bounding box center [607, 65] width 25 height 25
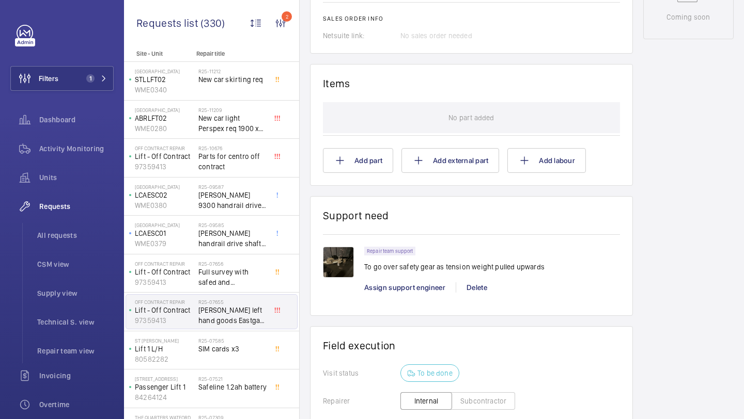
click at [394, 267] on p "To go over safety gear as tension weight pulled upwards" at bounding box center [454, 267] width 180 height 10
click at [419, 267] on p "To go over safety gear as tension weight pulled upwards" at bounding box center [454, 267] width 180 height 10
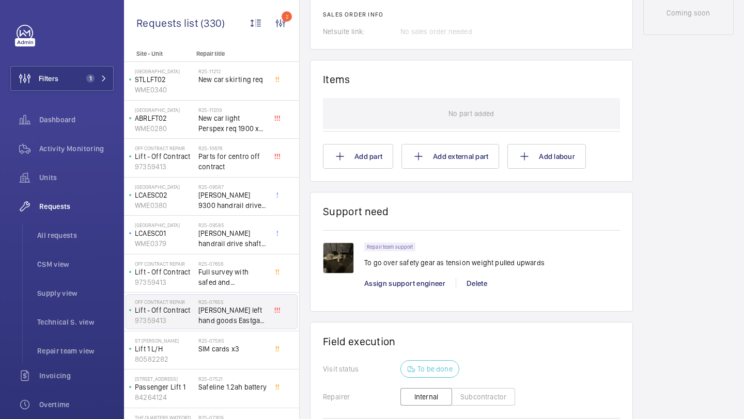
scroll to position [600, 0]
click at [339, 257] on img at bounding box center [338, 257] width 31 height 31
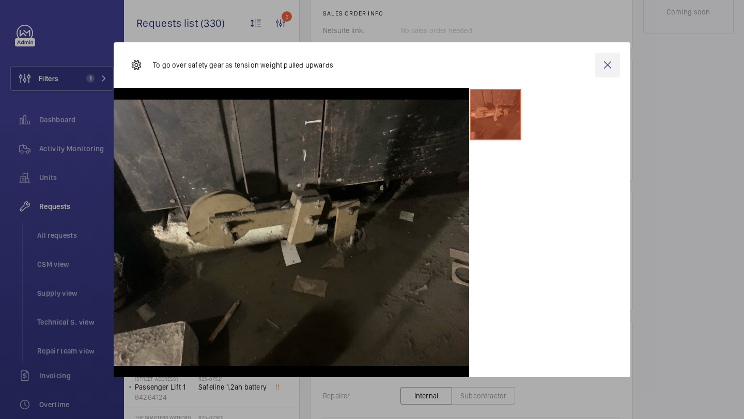
click at [612, 63] on wm-front-icon-button at bounding box center [607, 65] width 25 height 25
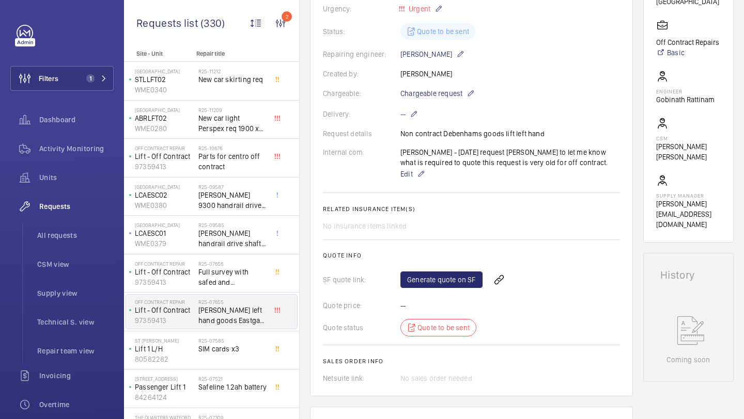
scroll to position [235, 0]
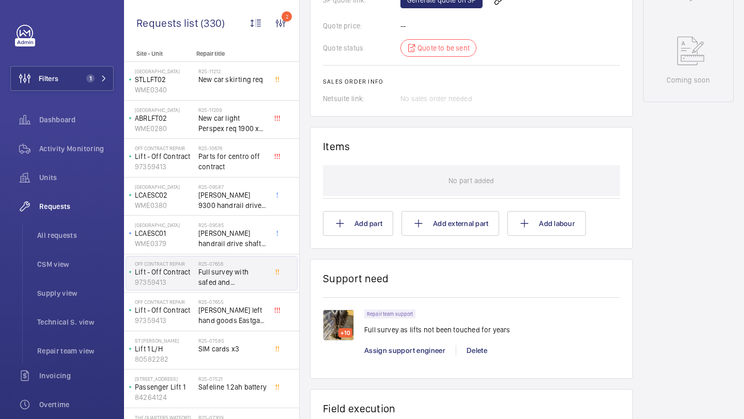
scroll to position [511, 0]
